Goal: Book appointment/travel/reservation

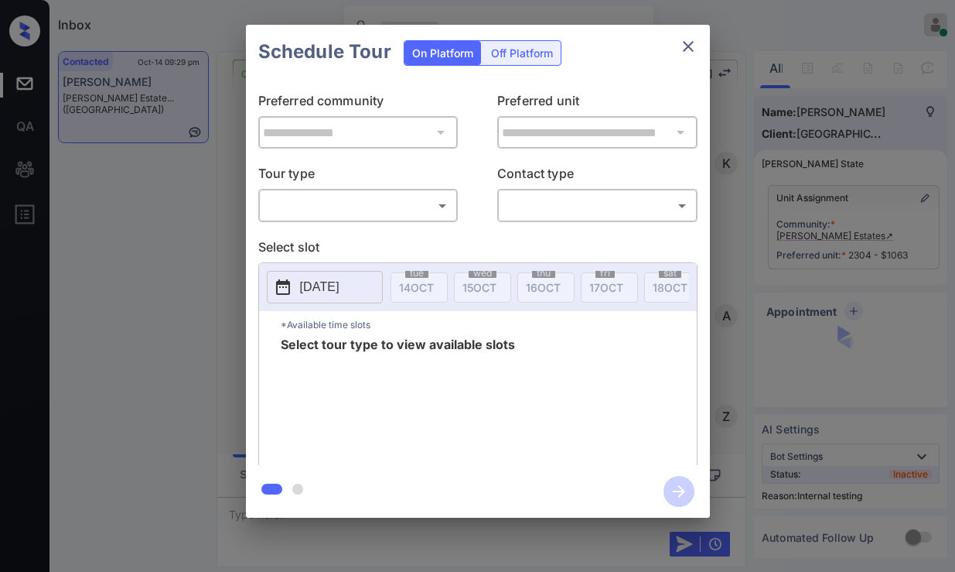
click at [311, 208] on body "Inbox Jezcil Usanastre Online Set yourself offline Set yourself on break Profil…" at bounding box center [477, 286] width 955 height 572
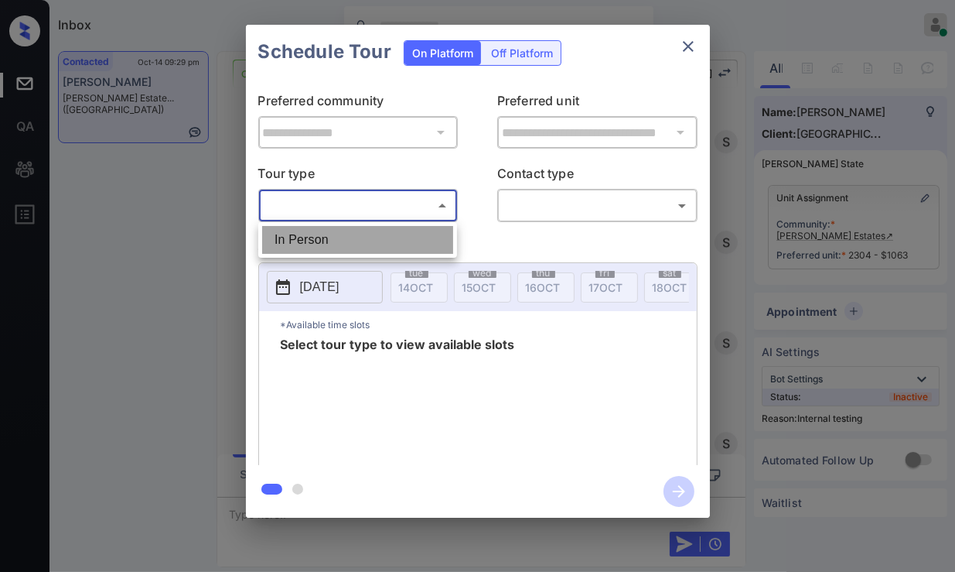
drag, startPoint x: 312, startPoint y: 205, endPoint x: 333, endPoint y: 263, distance: 61.9
click at [330, 249] on li "In Person" at bounding box center [357, 240] width 191 height 28
type input "********"
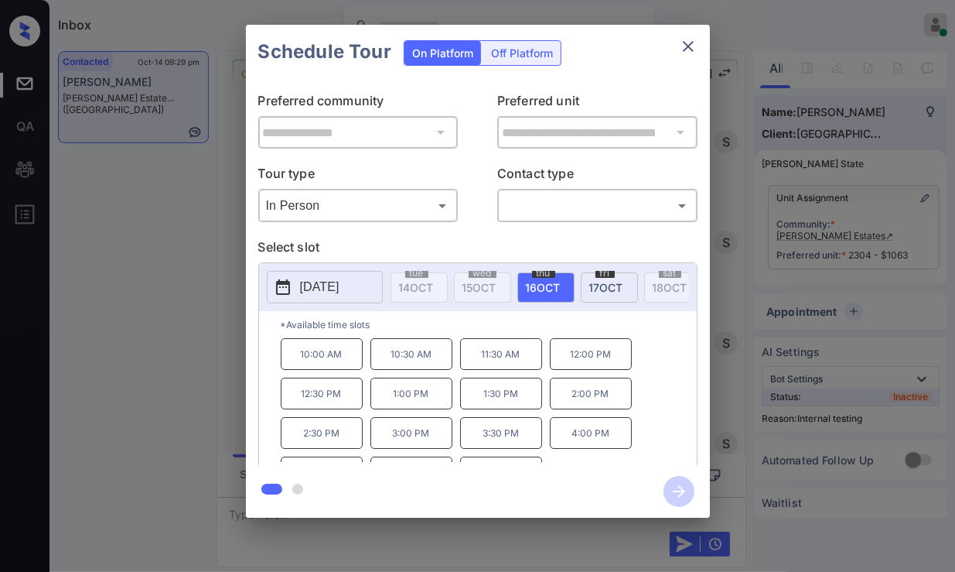
click at [340, 288] on p "[DATE]" at bounding box center [319, 287] width 39 height 19
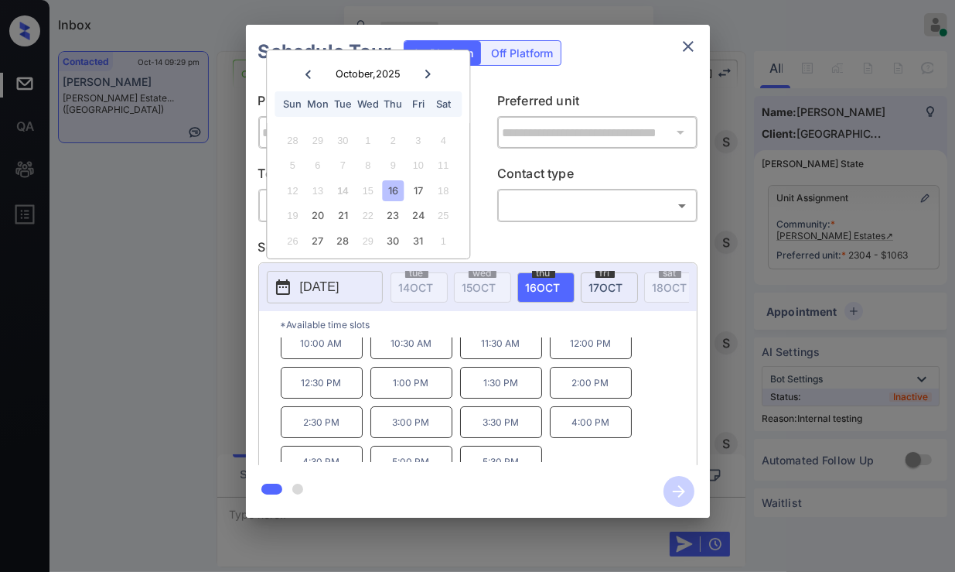
scroll to position [0, 0]
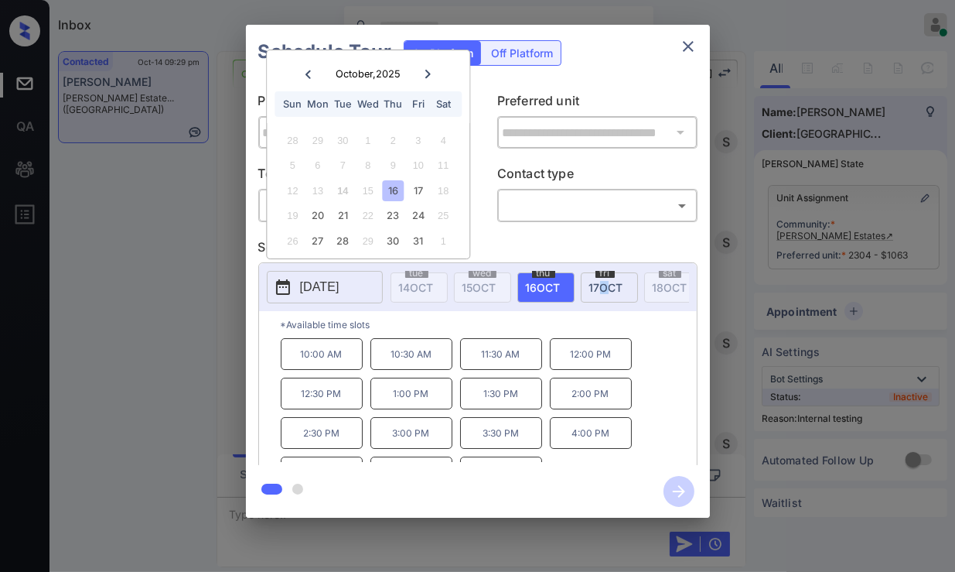
click at [600, 288] on span "[DATE]" at bounding box center [606, 287] width 34 height 13
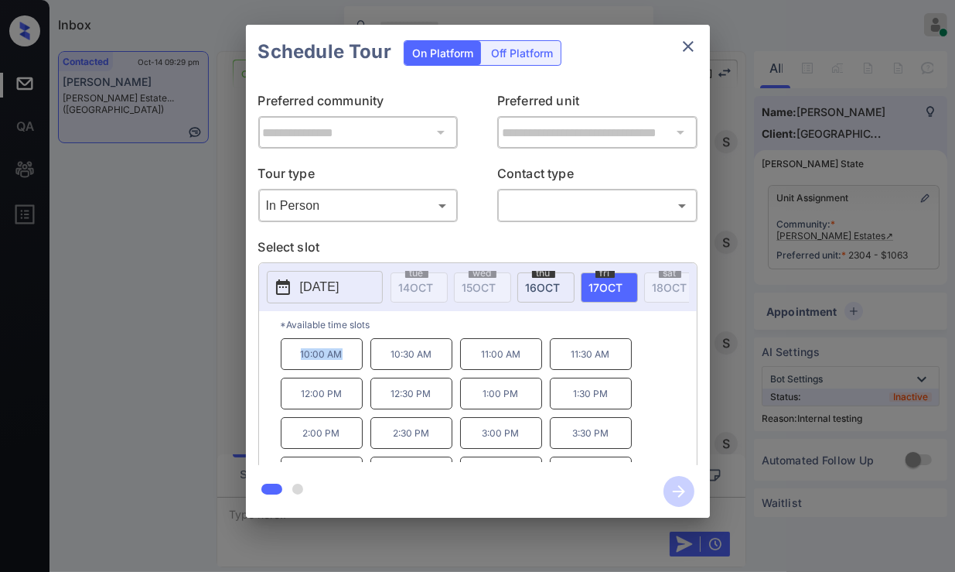
drag, startPoint x: 264, startPoint y: 363, endPoint x: 347, endPoint y: 363, distance: 82.8
click at [347, 363] on div "*Available time slots 10:00 AM 10:30 AM 11:00 AM 11:30 AM 12:00 PM 12:30 PM 1:0…" at bounding box center [478, 390] width 438 height 159
copy p "10:00 AM"
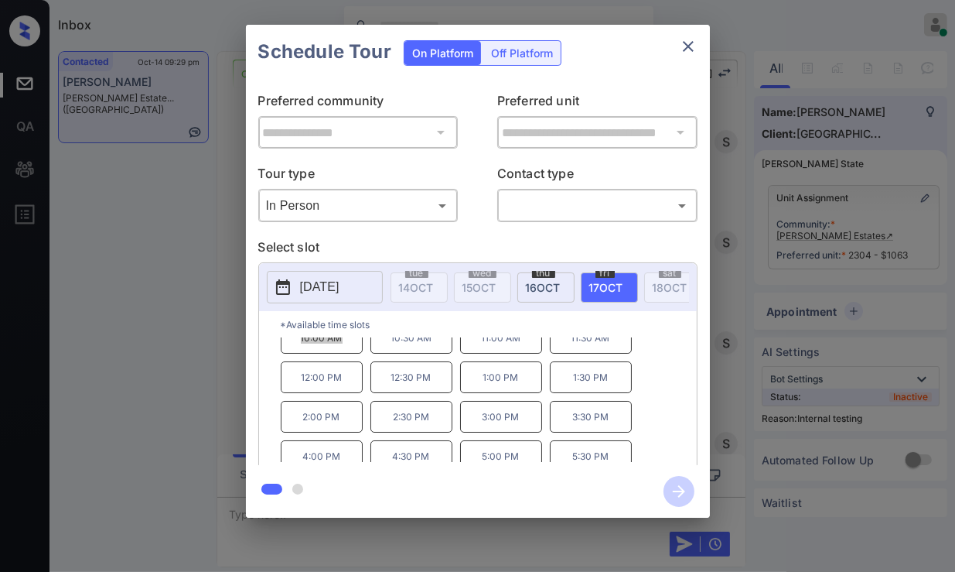
scroll to position [25, 0]
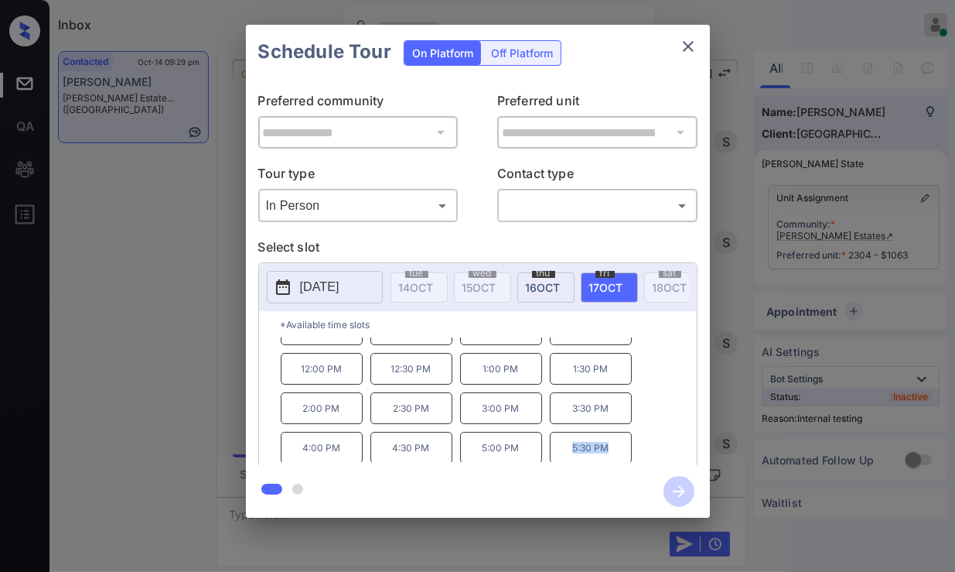
drag, startPoint x: 576, startPoint y: 456, endPoint x: 619, endPoint y: 455, distance: 43.3
click at [620, 456] on p "5:30 PM" at bounding box center [591, 448] width 82 height 32
copy p "5:30 PM"
click at [693, 87] on div "**********" at bounding box center [478, 272] width 464 height 386
click at [684, 53] on icon "close" at bounding box center [688, 46] width 19 height 19
